Goal: Transaction & Acquisition: Book appointment/travel/reservation

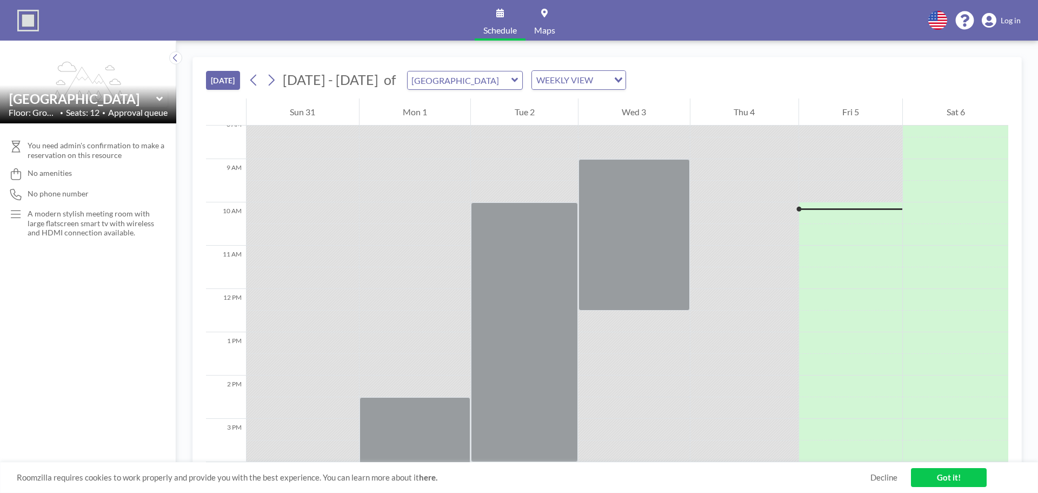
scroll to position [303, 0]
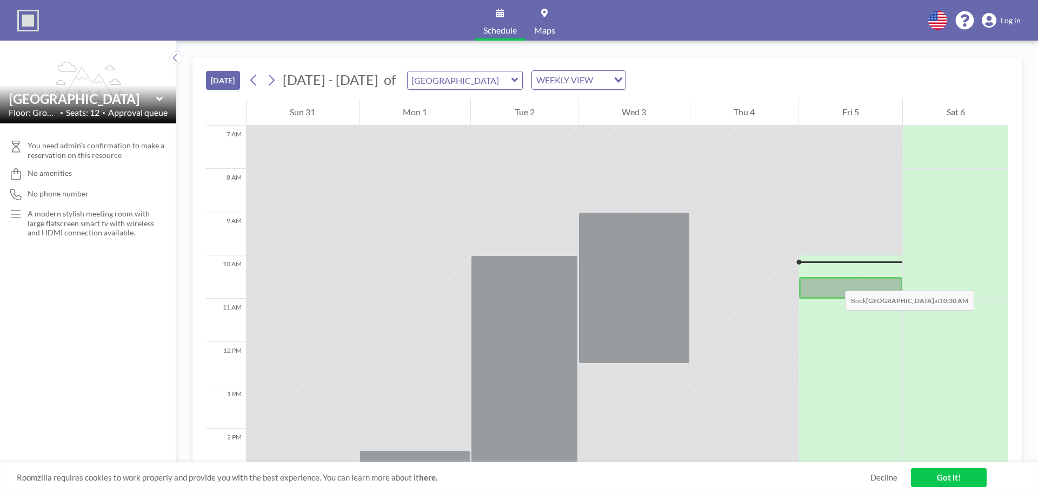
click at [834, 280] on div at bounding box center [851, 288] width 104 height 22
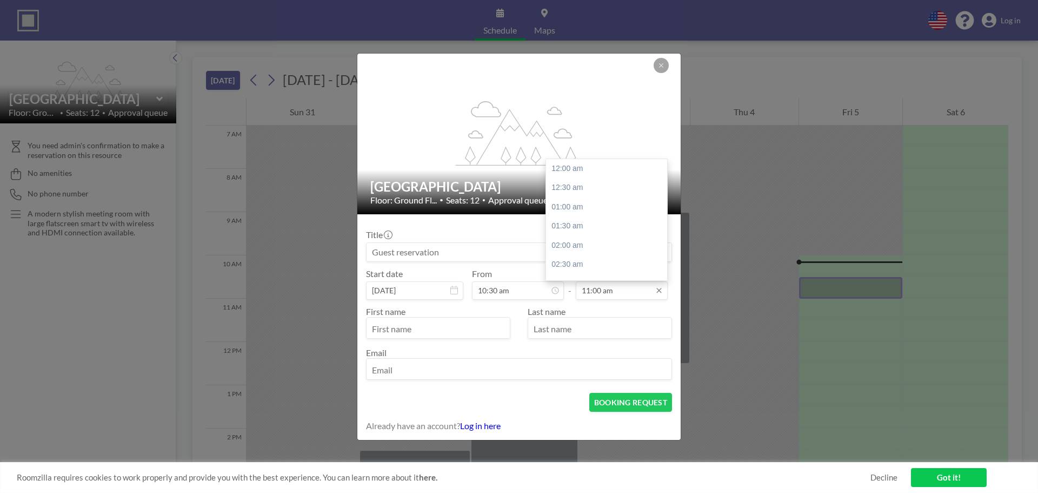
scroll to position [423, 0]
click at [603, 290] on input "11:00 am" at bounding box center [622, 290] width 92 height 18
click at [599, 289] on input "11:00 am" at bounding box center [622, 290] width 92 height 18
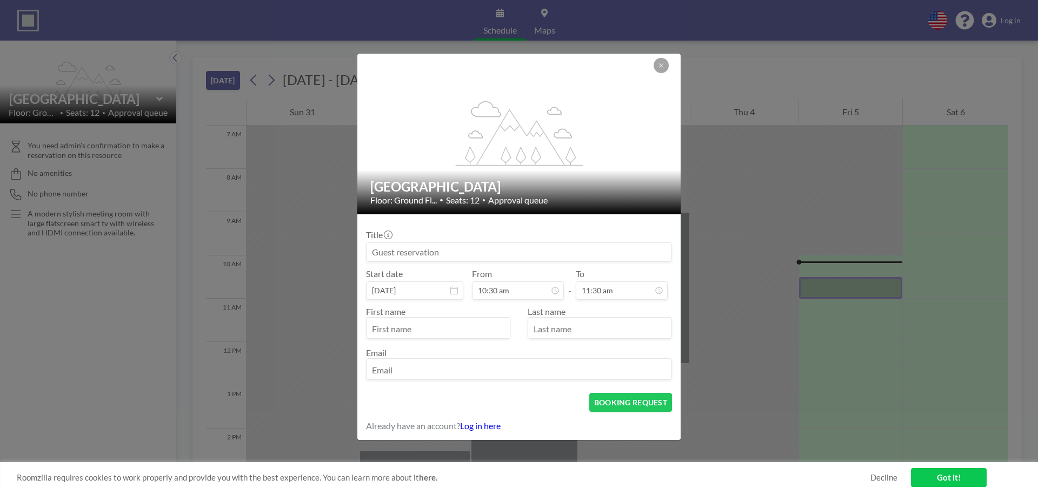
type input "11:30 am"
click at [586, 256] on input at bounding box center [519, 252] width 305 height 18
click at [419, 249] on input "ADVANCE marketing" at bounding box center [519, 252] width 305 height 18
type input "ADVANCE Marketing"
click at [406, 377] on input "email" at bounding box center [519, 370] width 305 height 18
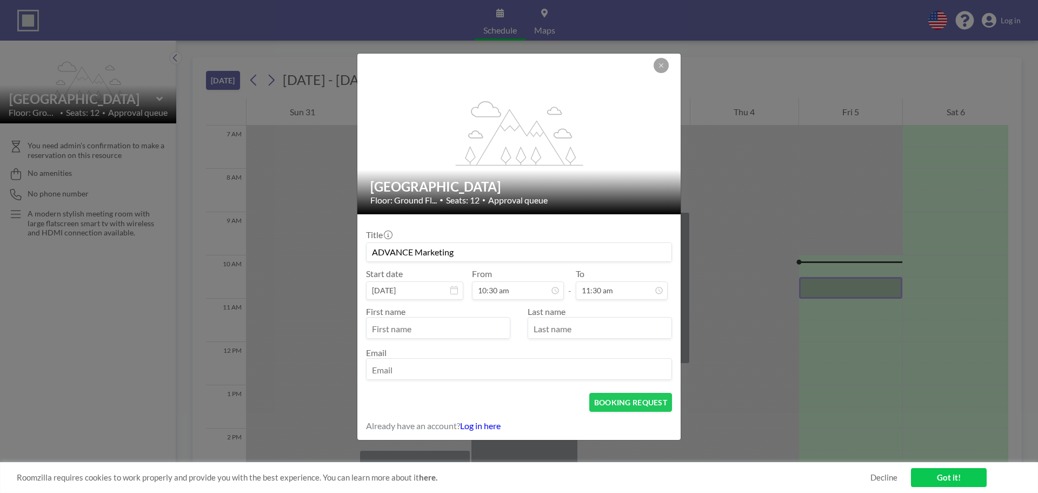
click at [421, 330] on input "text" at bounding box center [438, 329] width 143 height 18
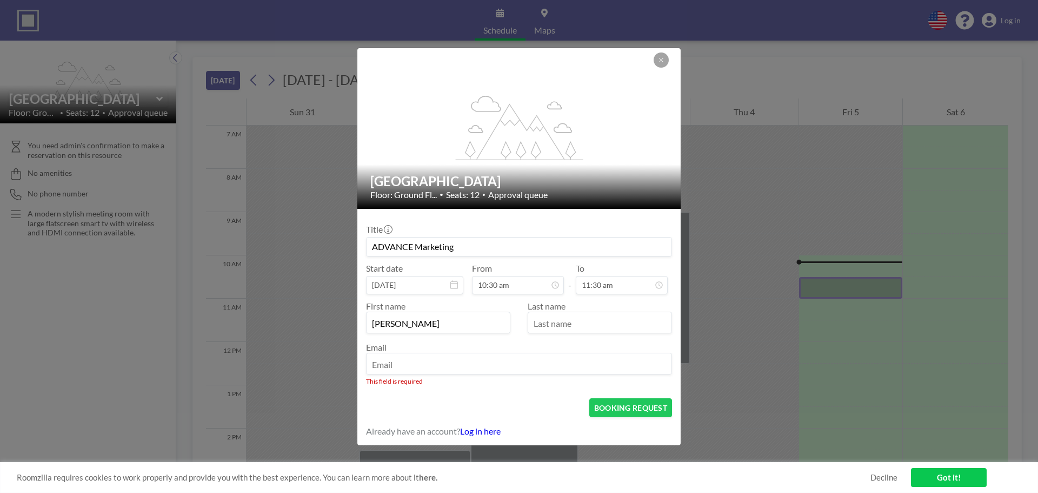
type input "[PERSON_NAME]"
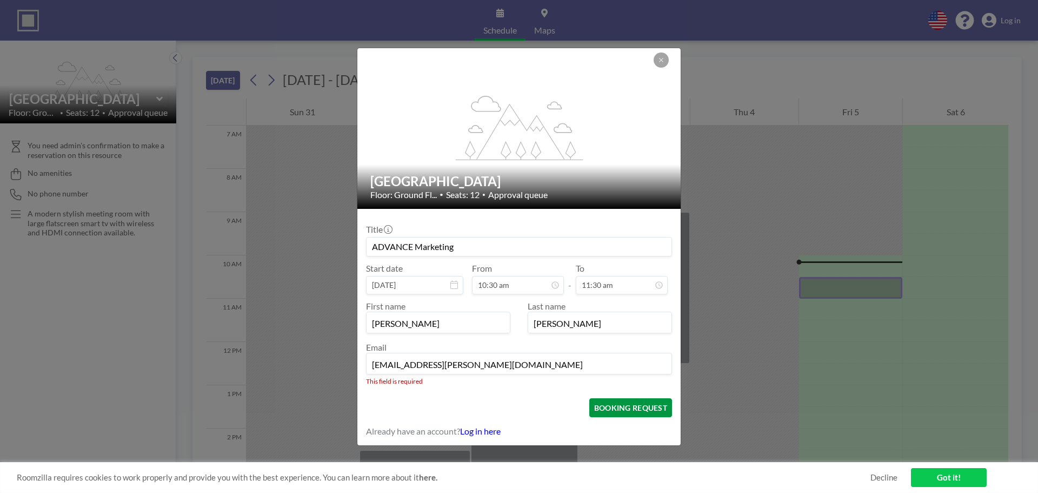
type input "[EMAIL_ADDRESS][PERSON_NAME][DOMAIN_NAME]"
click at [621, 412] on form "Title ADVANCE Marketing Start date [DATE] From 10:30 am - To 11:30 am First nam…" at bounding box center [518, 327] width 323 height 236
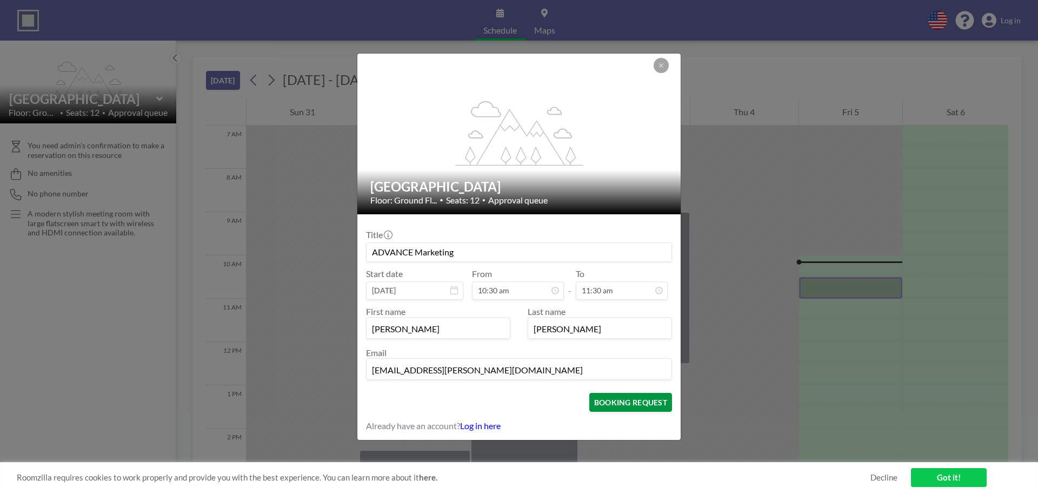
click at [625, 405] on button "BOOKING REQUEST" at bounding box center [630, 402] width 83 height 19
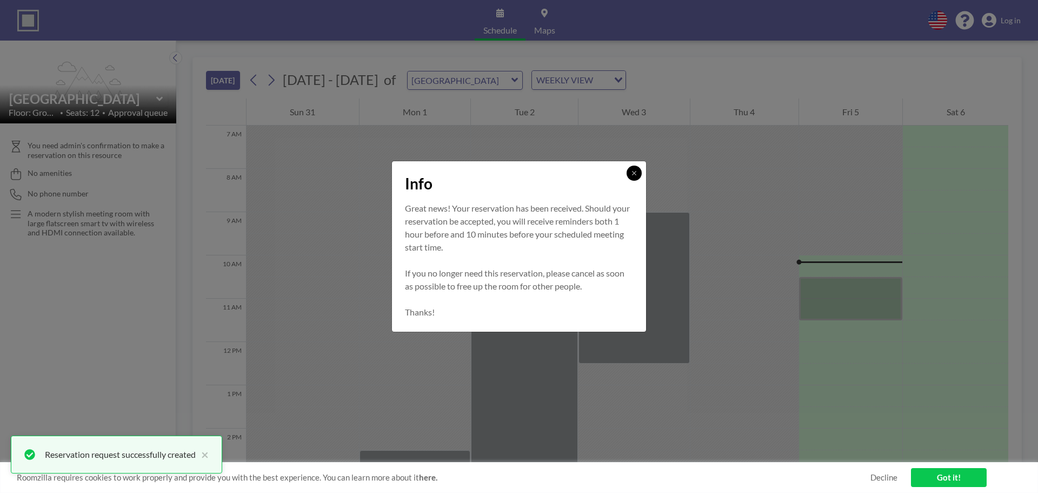
click at [638, 167] on button at bounding box center [634, 172] width 15 height 15
